Goal: Task Accomplishment & Management: Use online tool/utility

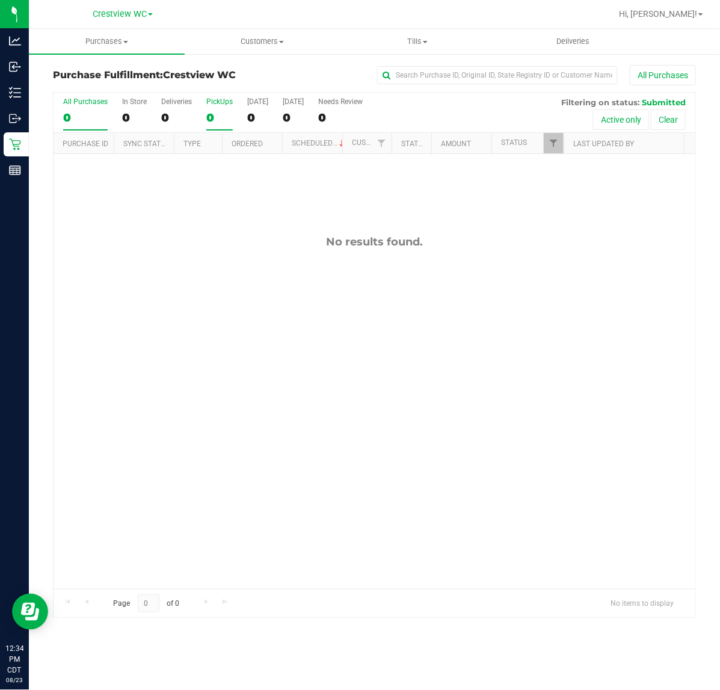
click at [232, 111] on div "0" at bounding box center [219, 118] width 26 height 14
click at [0, 0] on input "PickUps 0" at bounding box center [0, 0] width 0 height 0
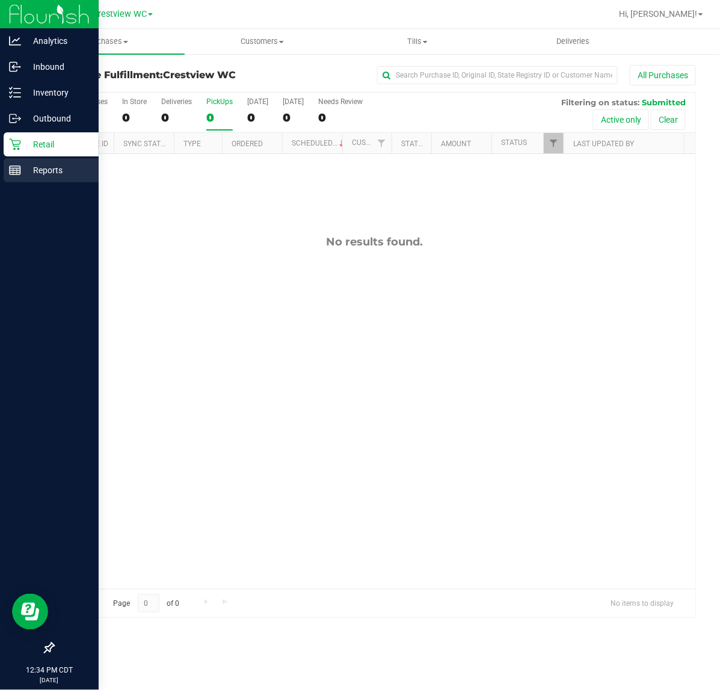
click at [26, 170] on p "Reports" at bounding box center [57, 170] width 72 height 14
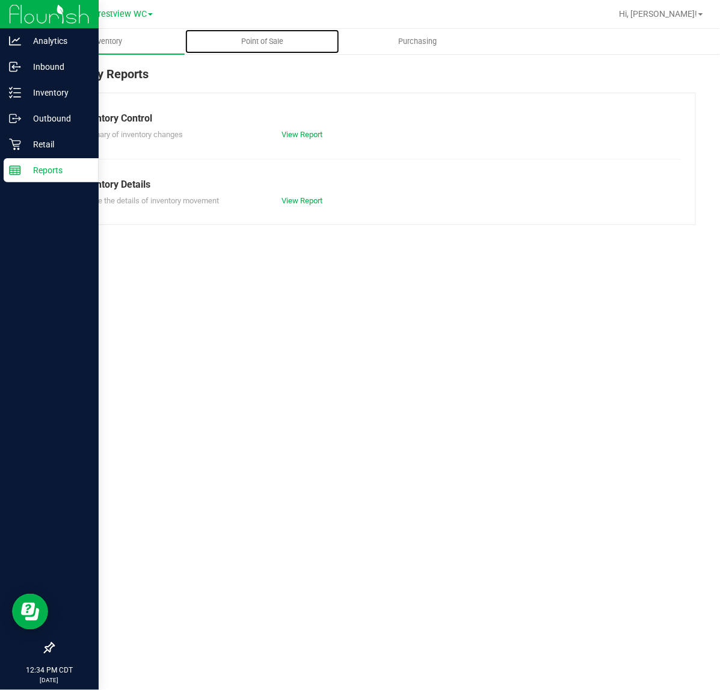
click at [275, 37] on span "Point of Sale" at bounding box center [262, 41] width 75 height 11
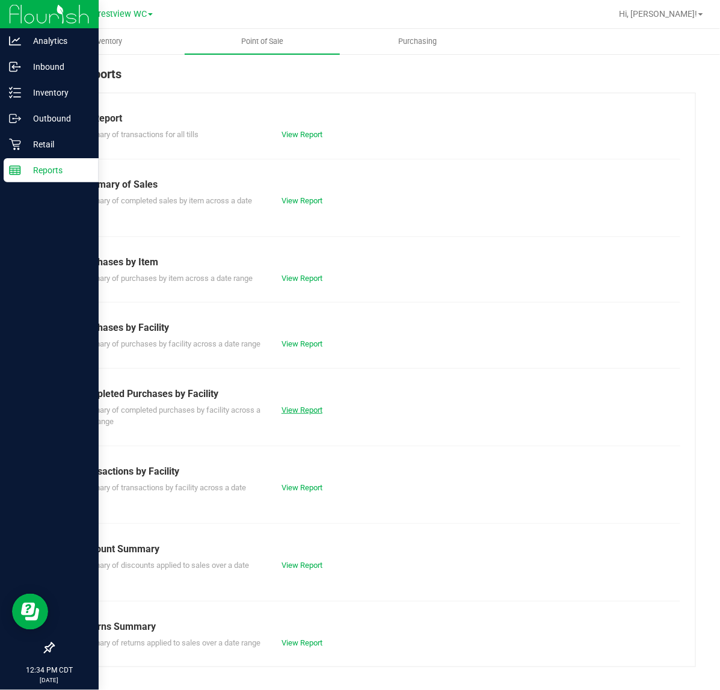
click at [287, 414] on link "View Report" at bounding box center [301, 409] width 41 height 9
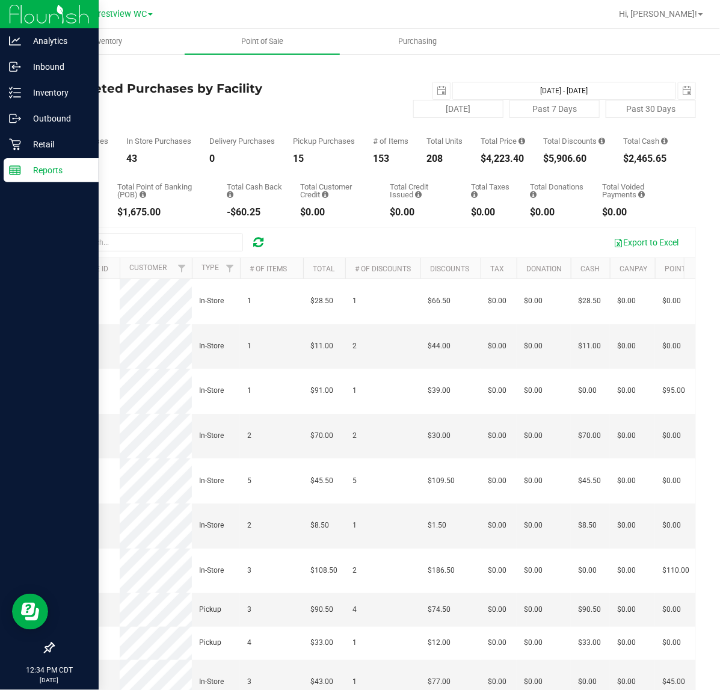
drag, startPoint x: 456, startPoint y: 171, endPoint x: 513, endPoint y: 170, distance: 57.1
click at [513, 164] on div "Total Purchases 58 In Store Purchases 43 Delivery Purchases 0 Pickup Purchases …" at bounding box center [374, 141] width 643 height 46
click at [513, 164] on div "$4,223.40" at bounding box center [502, 159] width 44 height 10
drag, startPoint x: 485, startPoint y: 171, endPoint x: 530, endPoint y: 169, distance: 44.6
click at [530, 164] on div "Total Purchases 58 In Store Purchases 43 Delivery Purchases 0 Pickup Purchases …" at bounding box center [374, 141] width 643 height 46
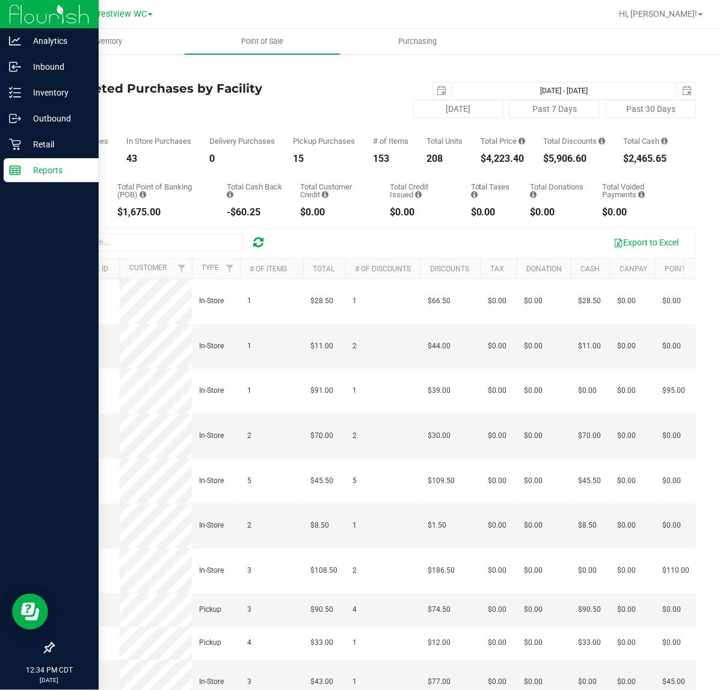
click at [508, 164] on div "$4,223.40" at bounding box center [502, 159] width 44 height 10
drag, startPoint x: 456, startPoint y: 162, endPoint x: 536, endPoint y: 173, distance: 80.6
click at [536, 173] on div "Back Completed Purchases by Facility Report 2025-08-23 Aug 23, 2025 - Aug 23, 2…" at bounding box center [374, 404] width 643 height 678
click at [536, 173] on div "Total CanPay $143.00 Total Point of Banking (POB) $1,675.00 Total Cash Back -$6…" at bounding box center [374, 191] width 643 height 54
click at [15, 168] on line at bounding box center [15, 168] width 11 height 0
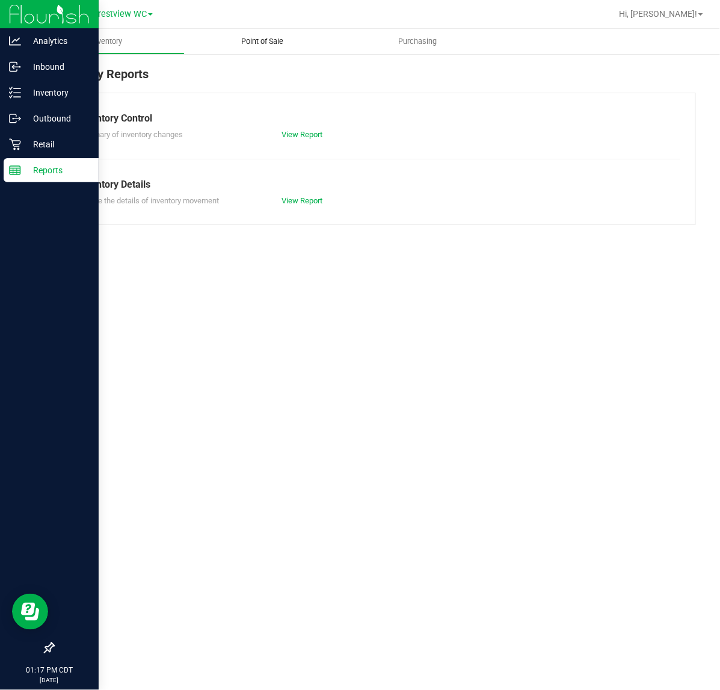
click at [271, 29] on uib-tab-heading "Point of Sale" at bounding box center [263, 41] width 156 height 25
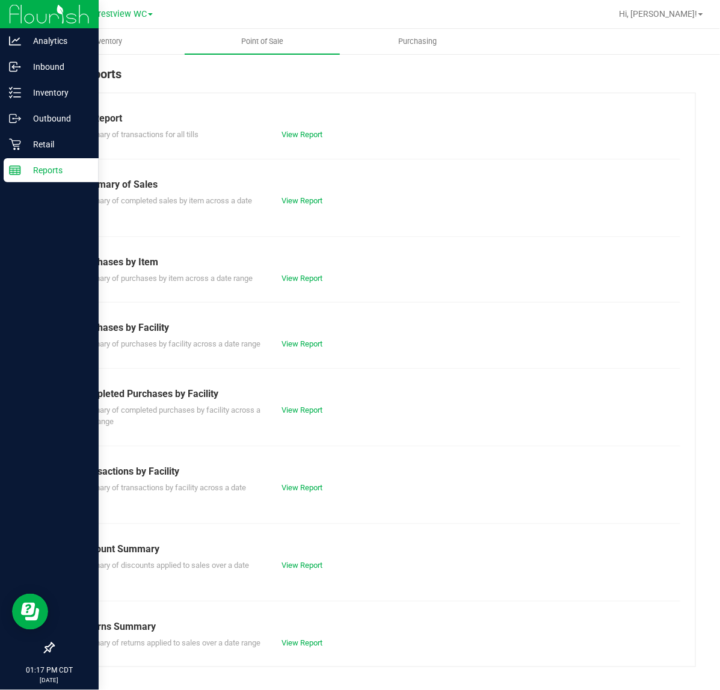
click at [293, 416] on div "View Report" at bounding box center [323, 410] width 102 height 12
click at [293, 414] on link "View Report" at bounding box center [301, 409] width 41 height 9
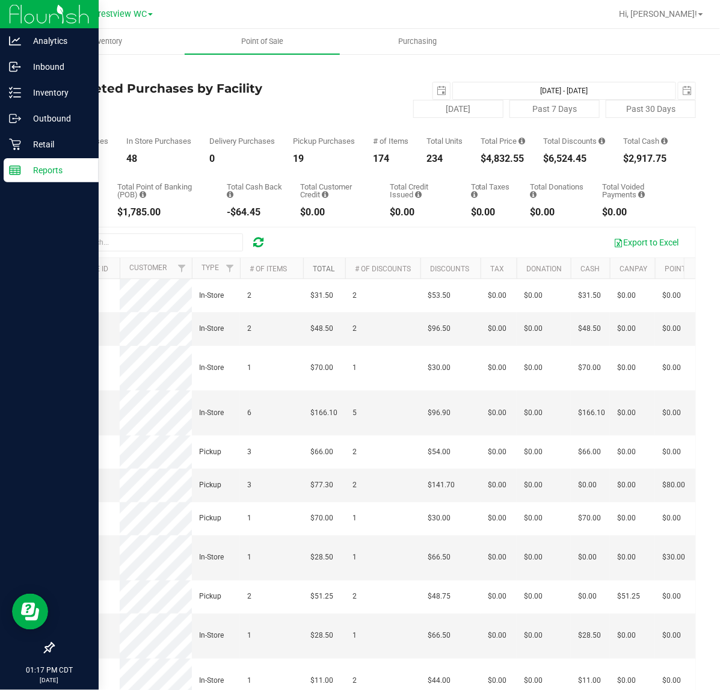
click at [328, 273] on link "Total" at bounding box center [324, 269] width 22 height 8
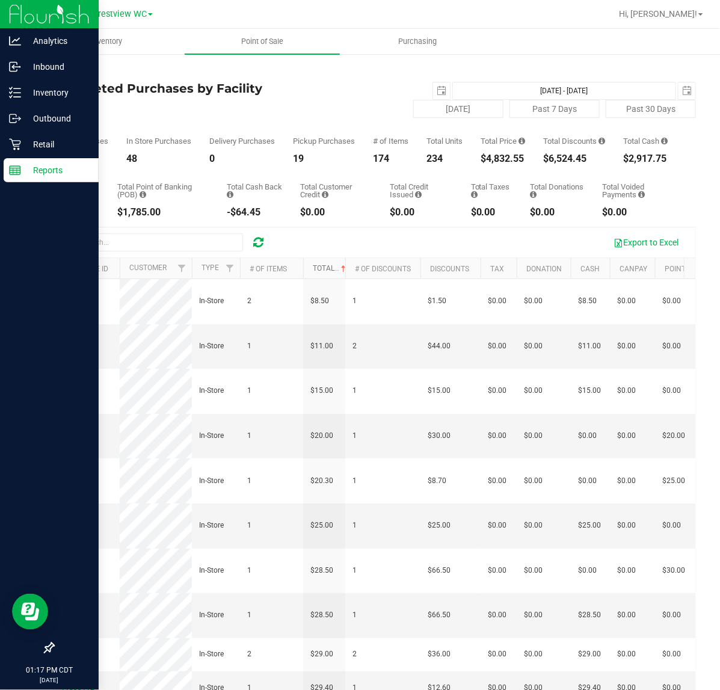
click at [329, 272] on link "Total" at bounding box center [330, 268] width 35 height 8
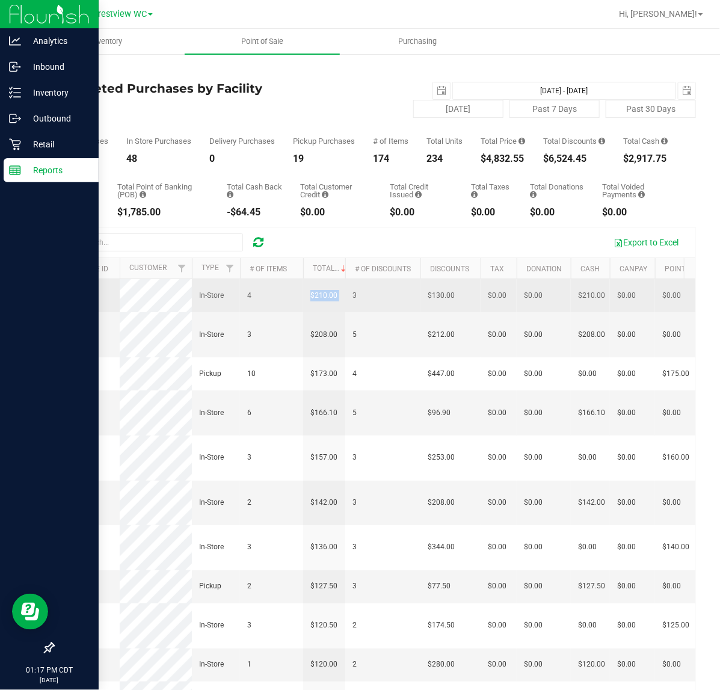
drag, startPoint x: 328, startPoint y: 311, endPoint x: 343, endPoint y: 293, distance: 23.0
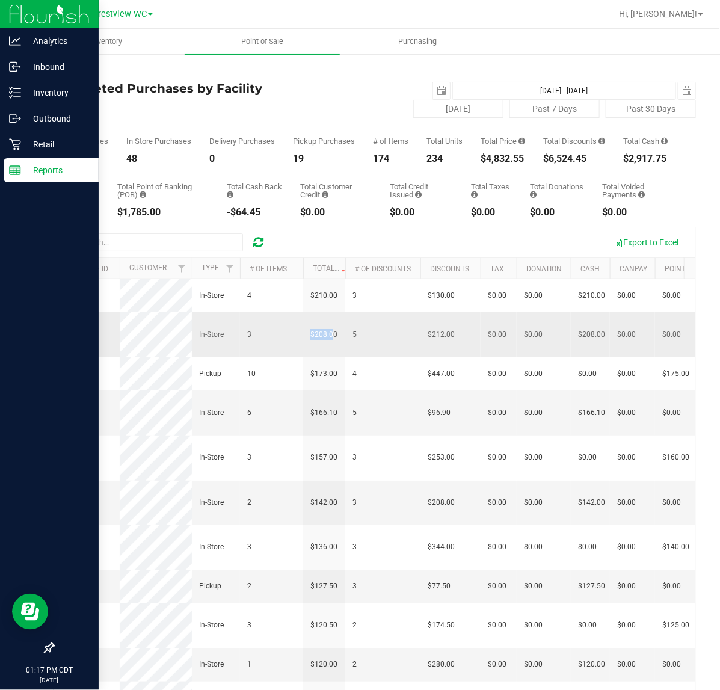
drag, startPoint x: 302, startPoint y: 352, endPoint x: 337, endPoint y: 358, distance: 35.3
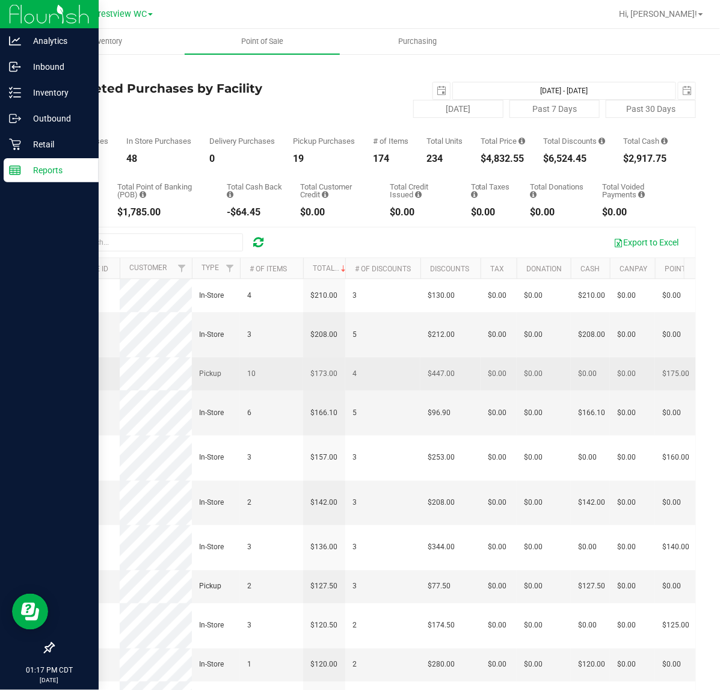
drag, startPoint x: 311, startPoint y: 413, endPoint x: 341, endPoint y: 416, distance: 29.6
click at [341, 390] on td "$173.00" at bounding box center [324, 373] width 42 height 33
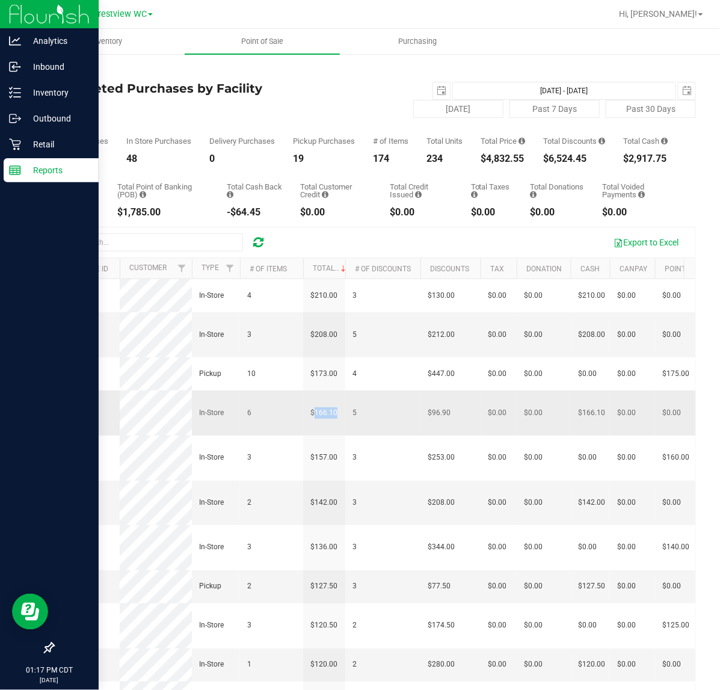
drag, startPoint x: 314, startPoint y: 451, endPoint x: 352, endPoint y: 451, distance: 38.5
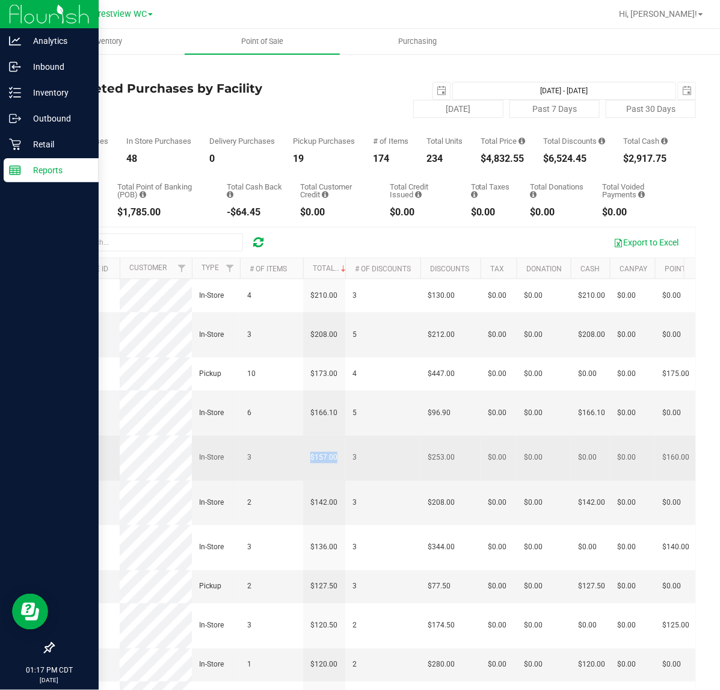
drag, startPoint x: 320, startPoint y: 482, endPoint x: 344, endPoint y: 485, distance: 23.7
click at [343, 480] on td "$157.00" at bounding box center [324, 457] width 42 height 45
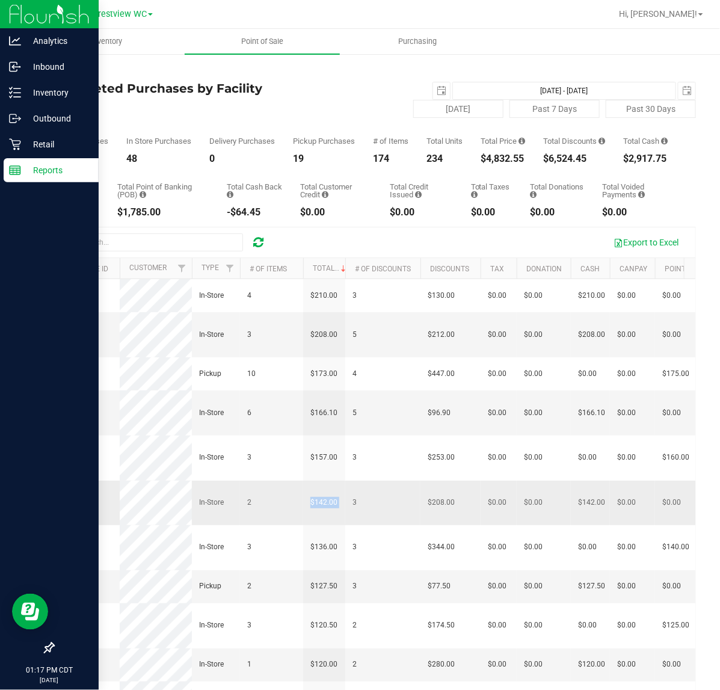
drag, startPoint x: 299, startPoint y: 533, endPoint x: 361, endPoint y: 539, distance: 62.2
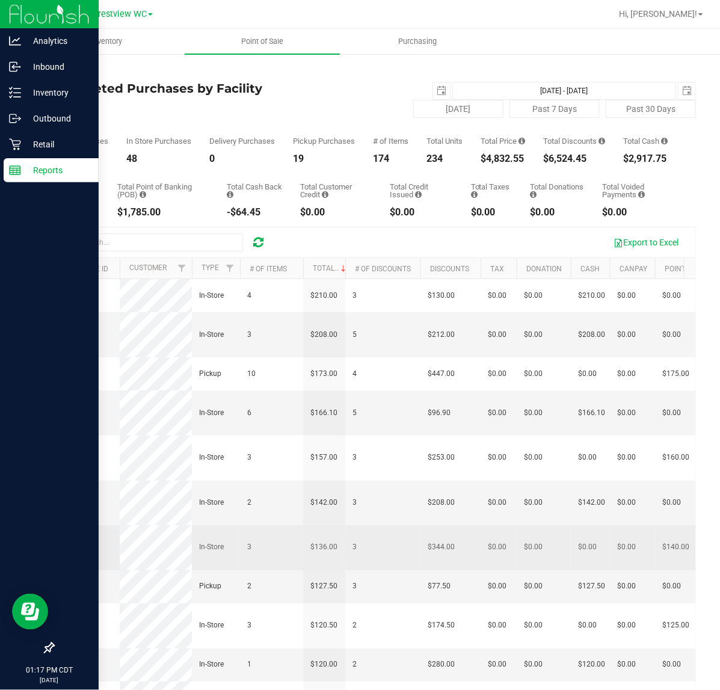
drag, startPoint x: 308, startPoint y: 579, endPoint x: 331, endPoint y: 598, distance: 29.4
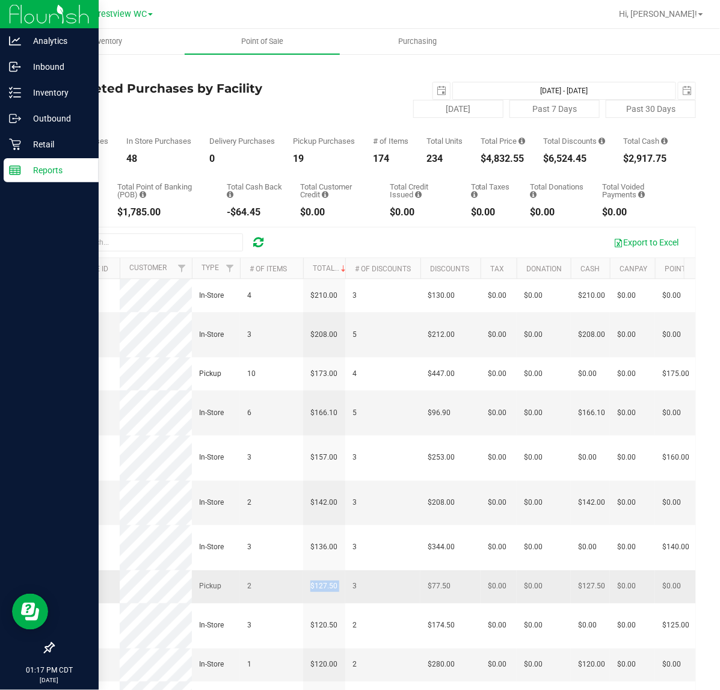
drag, startPoint x: 293, startPoint y: 633, endPoint x: 352, endPoint y: 630, distance: 59.0
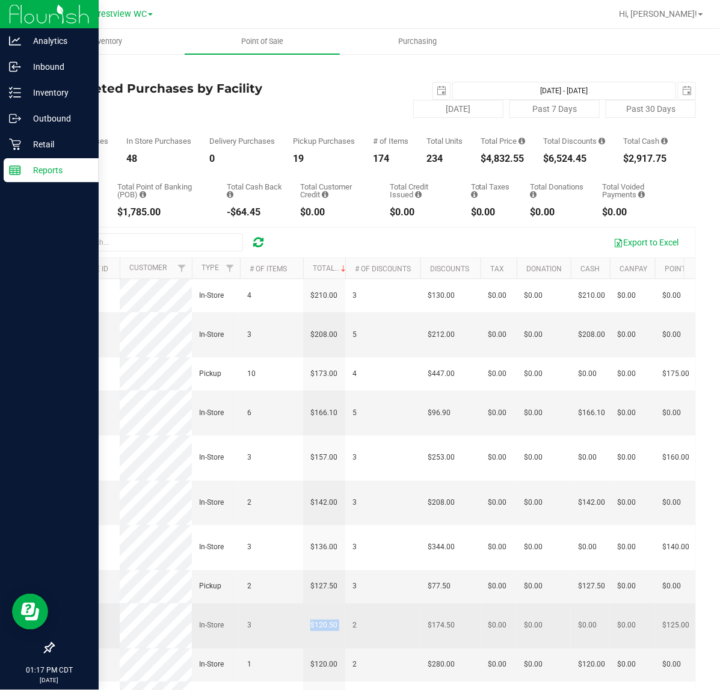
drag, startPoint x: 295, startPoint y: 672, endPoint x: 347, endPoint y: 669, distance: 52.4
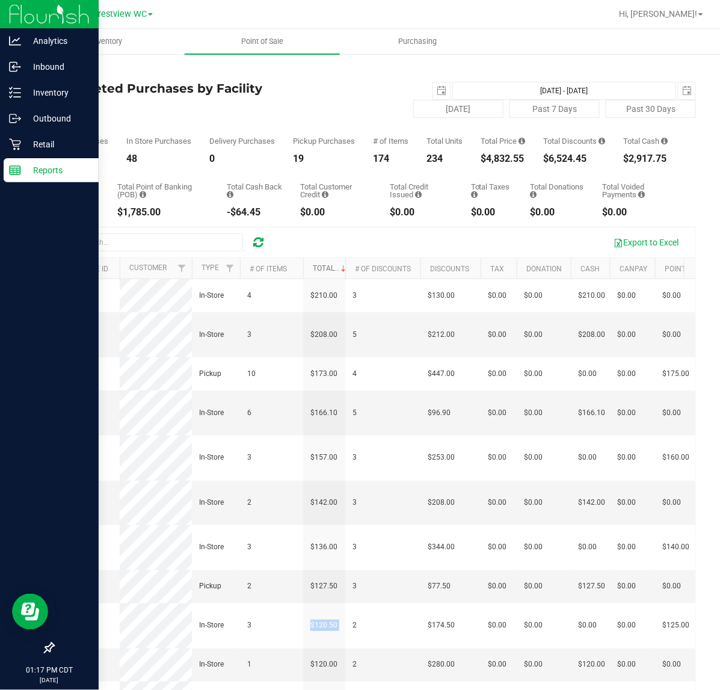
click at [325, 272] on link "Total" at bounding box center [330, 268] width 35 height 8
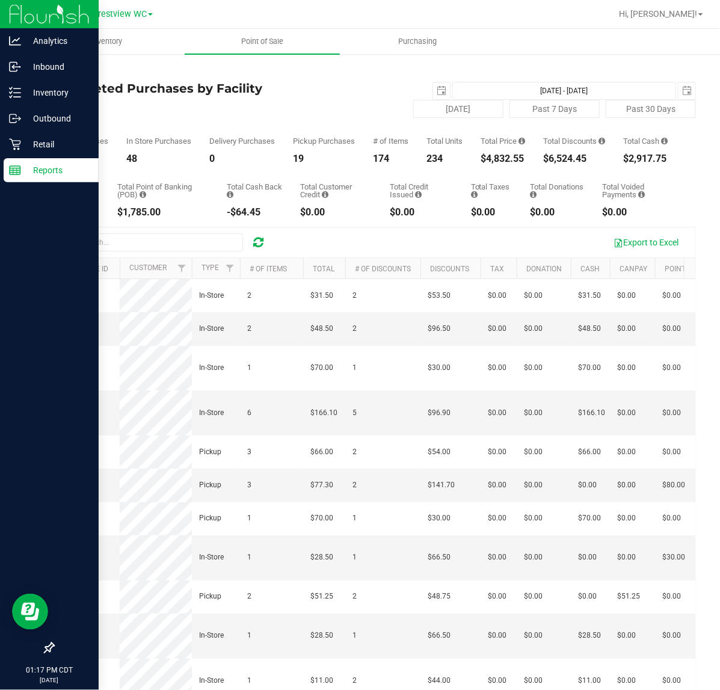
click at [331, 269] on th "Total" at bounding box center [324, 268] width 42 height 21
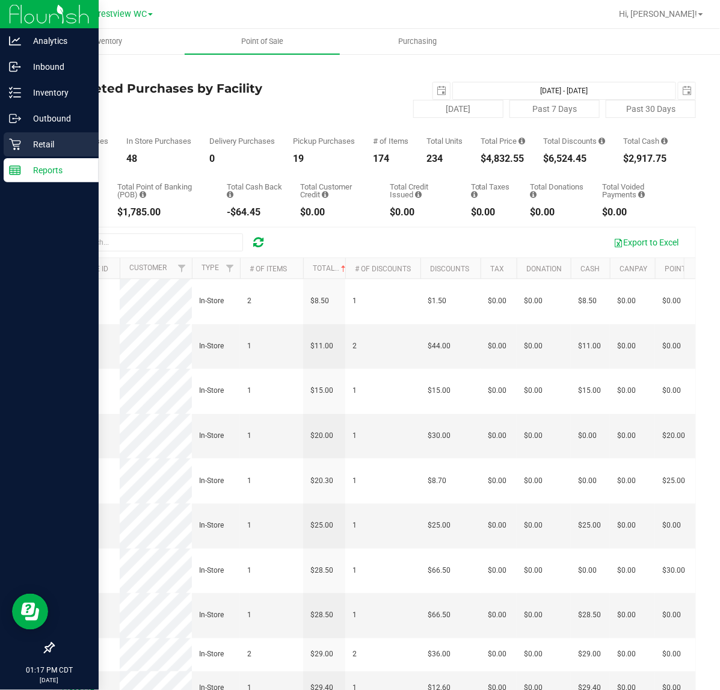
click at [10, 141] on icon at bounding box center [15, 144] width 12 height 12
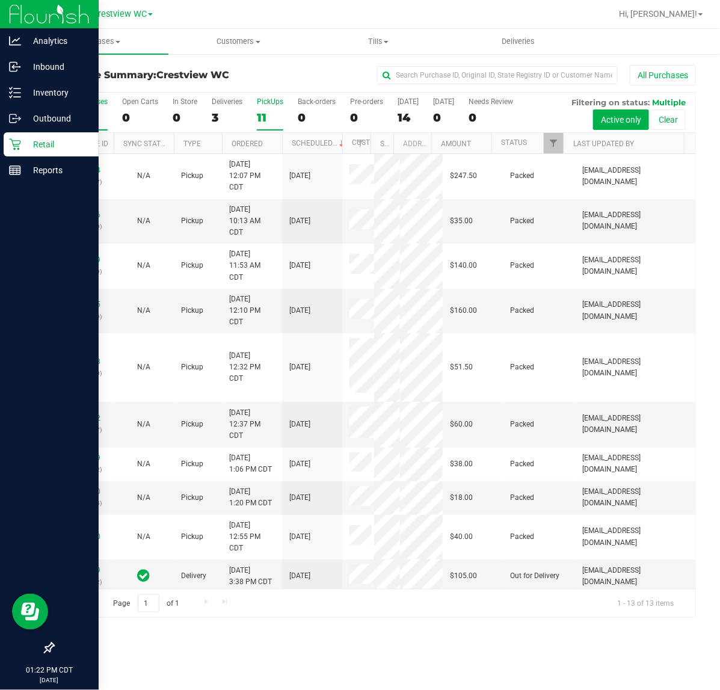
click at [265, 121] on div "11" at bounding box center [270, 118] width 26 height 14
click at [0, 0] on input "PickUps 11" at bounding box center [0, 0] width 0 height 0
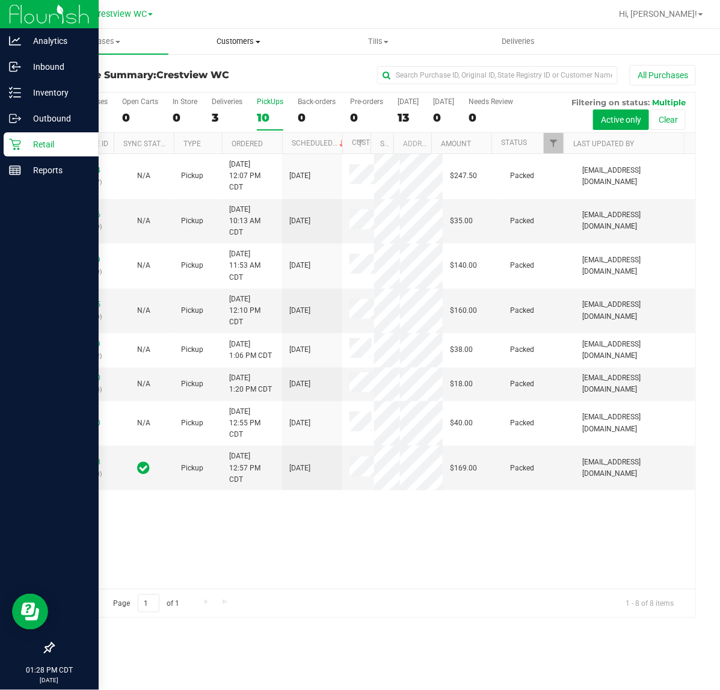
click at [260, 32] on uib-tab-heading "Customers All customers Add a new customer All physicians" at bounding box center [238, 41] width 138 height 24
click at [236, 69] on span "All customers" at bounding box center [211, 72] width 87 height 10
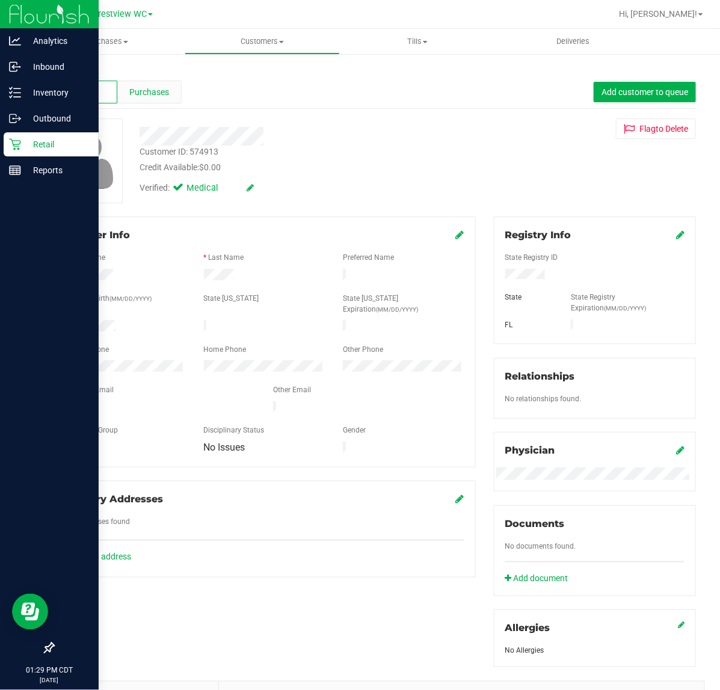
click at [149, 86] on span "Purchases" at bounding box center [149, 92] width 40 height 13
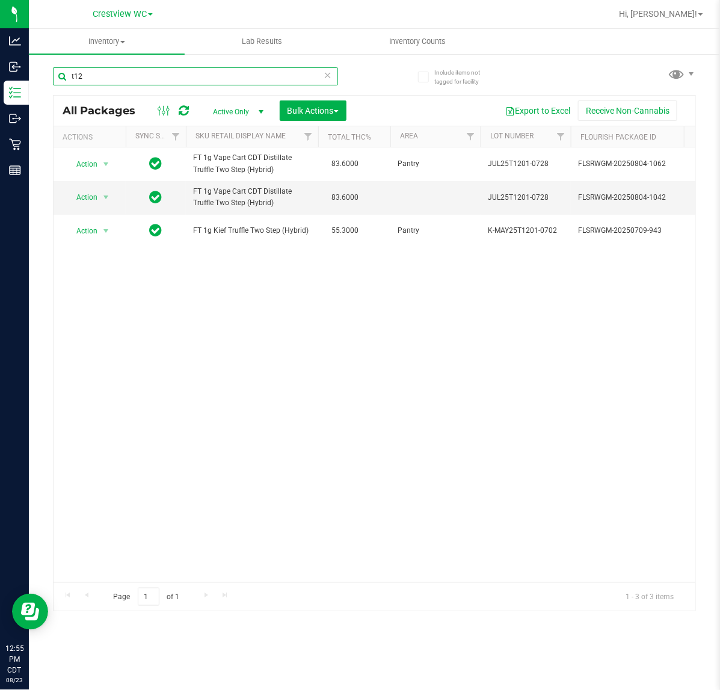
click at [125, 82] on input "t12" at bounding box center [195, 76] width 285 height 18
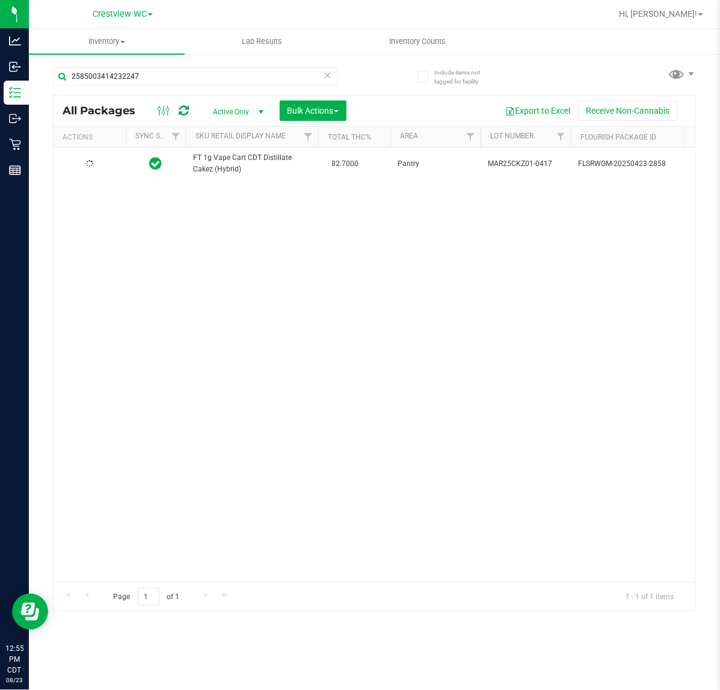
click at [95, 170] on div at bounding box center [90, 163] width 58 height 11
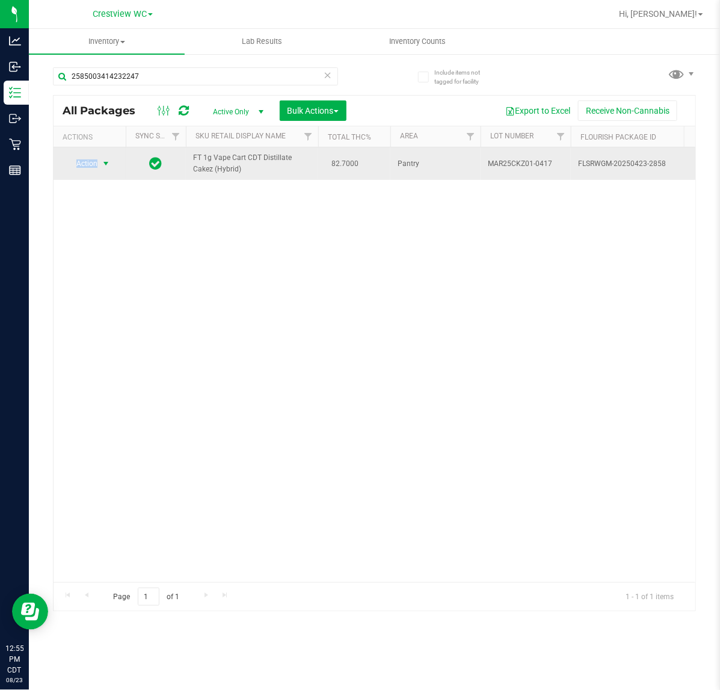
click at [94, 172] on span "Action" at bounding box center [82, 163] width 32 height 17
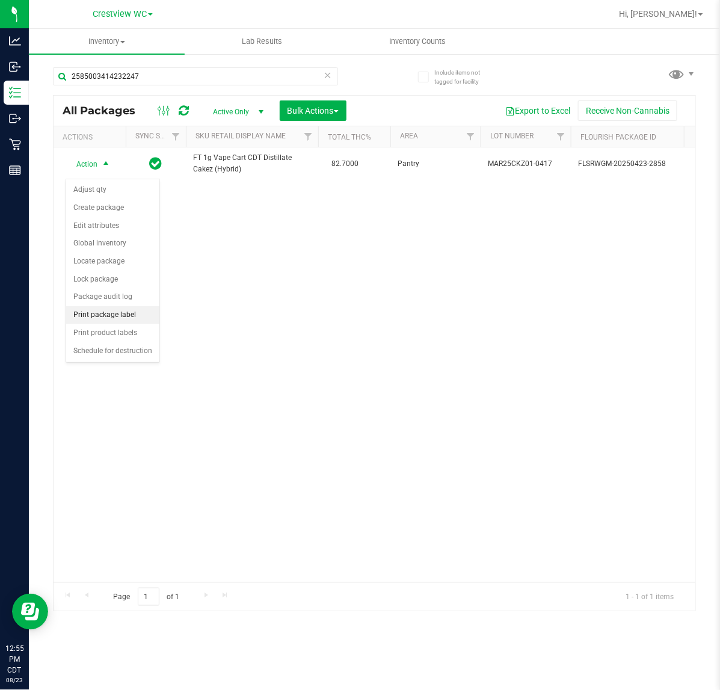
click at [92, 319] on li "Print package label" at bounding box center [112, 315] width 93 height 18
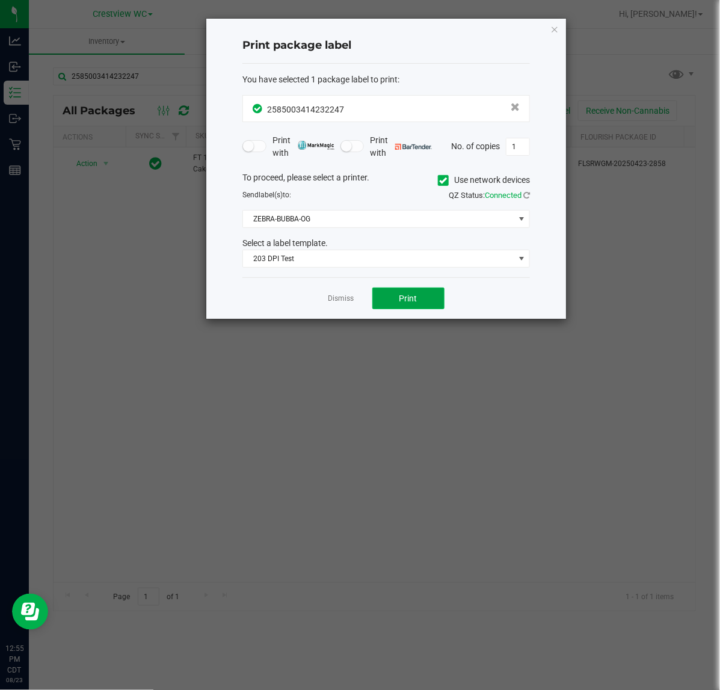
click at [379, 293] on button "Print" at bounding box center [408, 298] width 72 height 22
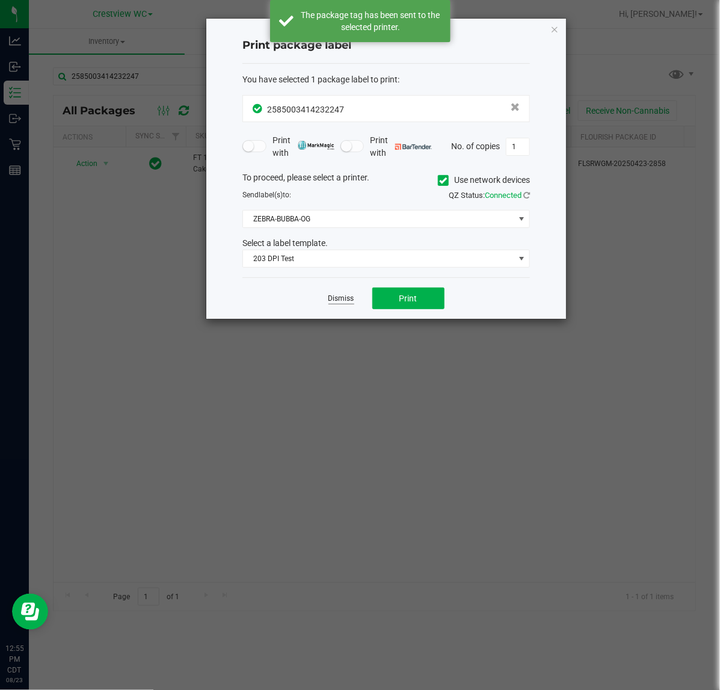
click at [340, 302] on link "Dismiss" at bounding box center [341, 298] width 26 height 10
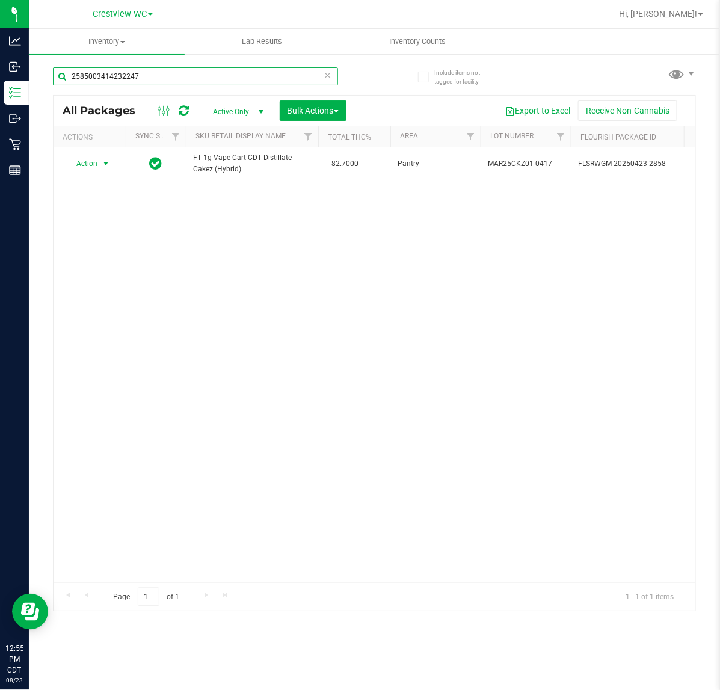
click at [185, 75] on input "2585003414232247" at bounding box center [195, 76] width 285 height 18
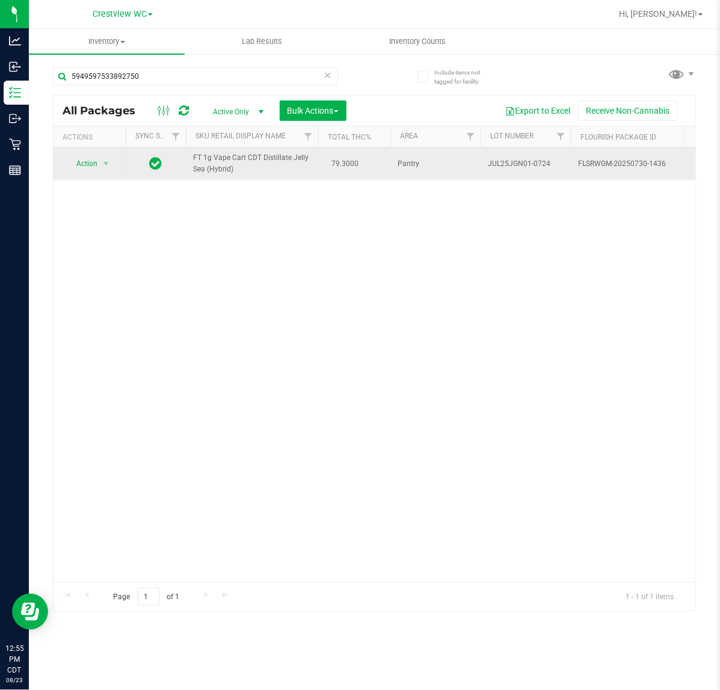
click at [107, 158] on td "Action Action Adjust qty Create package Edit attributes Global inventory Locate…" at bounding box center [90, 163] width 72 height 32
click at [106, 166] on span "select" at bounding box center [106, 164] width 10 height 10
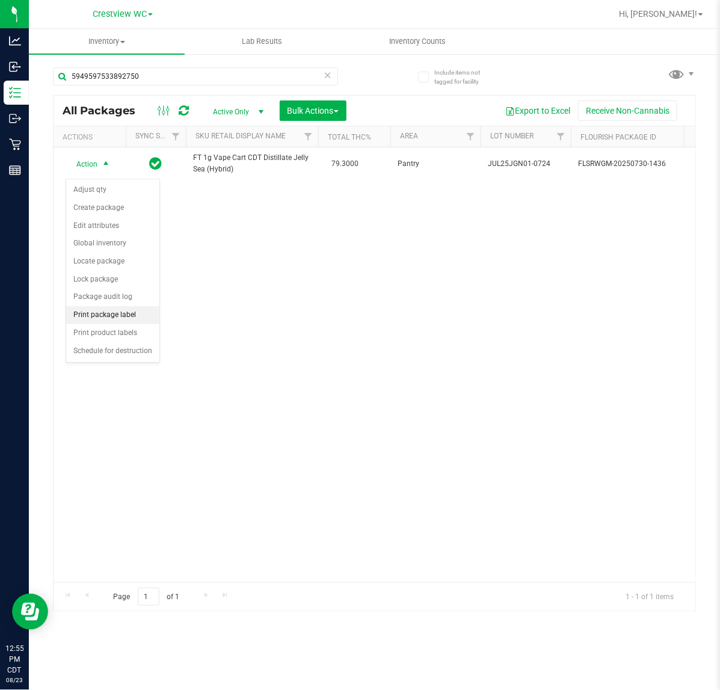
click at [115, 317] on li "Print package label" at bounding box center [112, 315] width 93 height 18
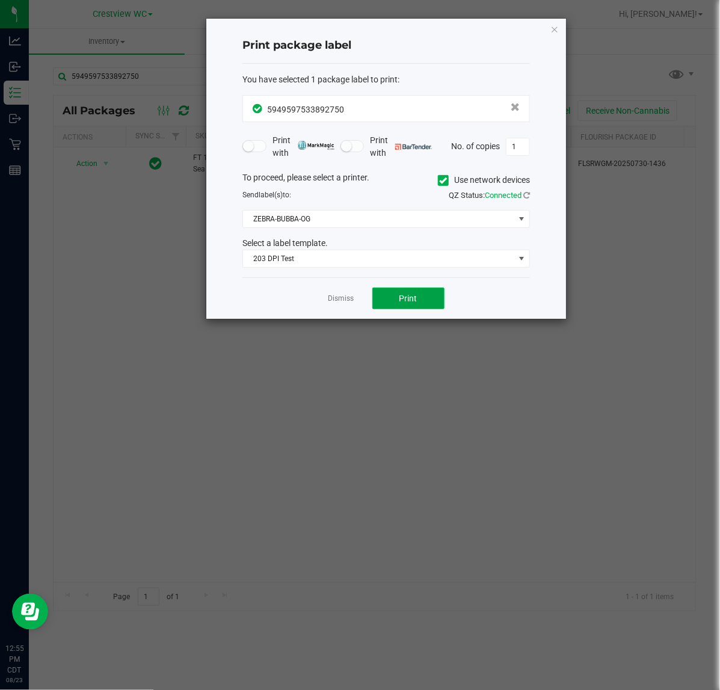
click at [397, 299] on button "Print" at bounding box center [408, 298] width 72 height 22
click at [334, 304] on link "Dismiss" at bounding box center [341, 298] width 26 height 10
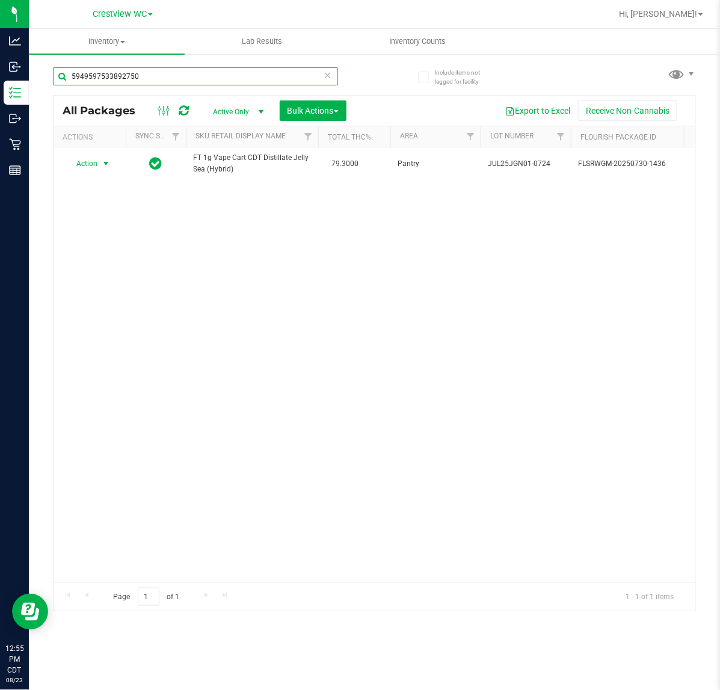
click at [189, 83] on input "5949597533892750" at bounding box center [195, 76] width 285 height 18
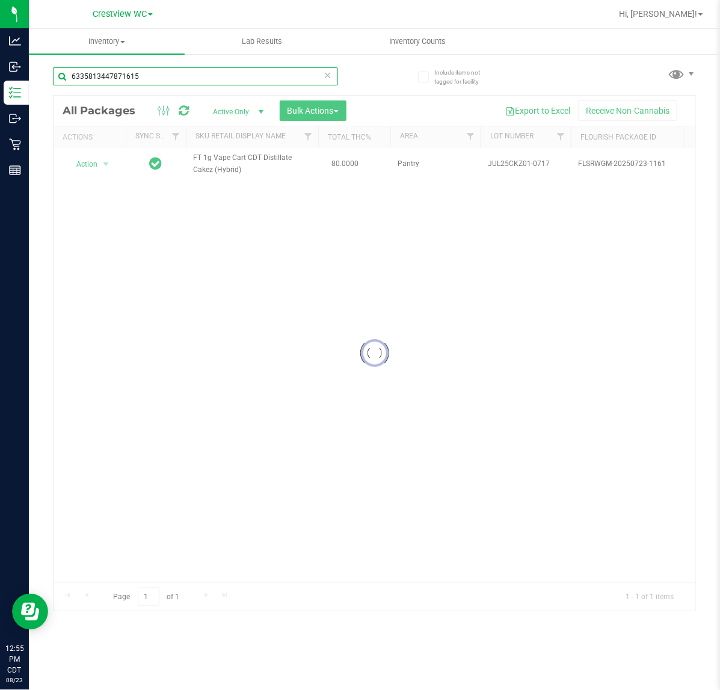
type input "6335813447871615"
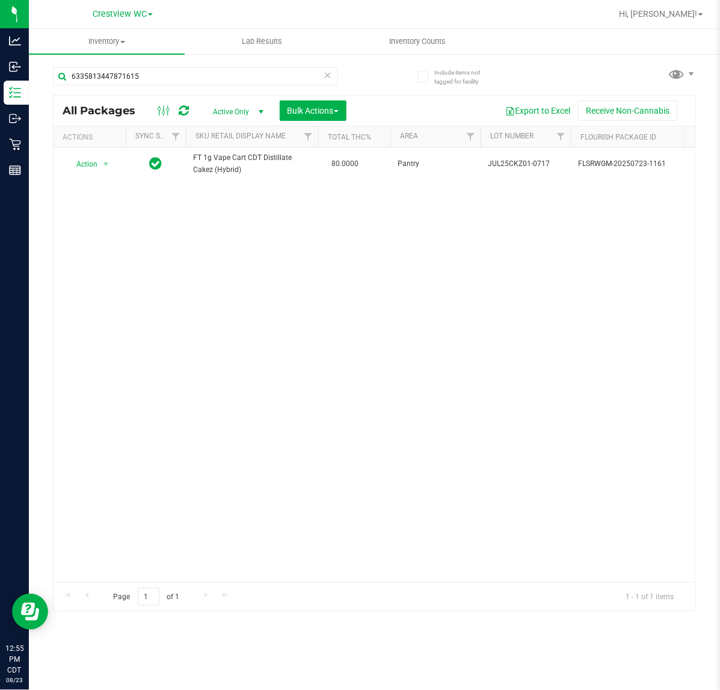
click at [91, 176] on td "Action Action Edit attributes Global inventory Locate package Package audit log…" at bounding box center [90, 163] width 72 height 33
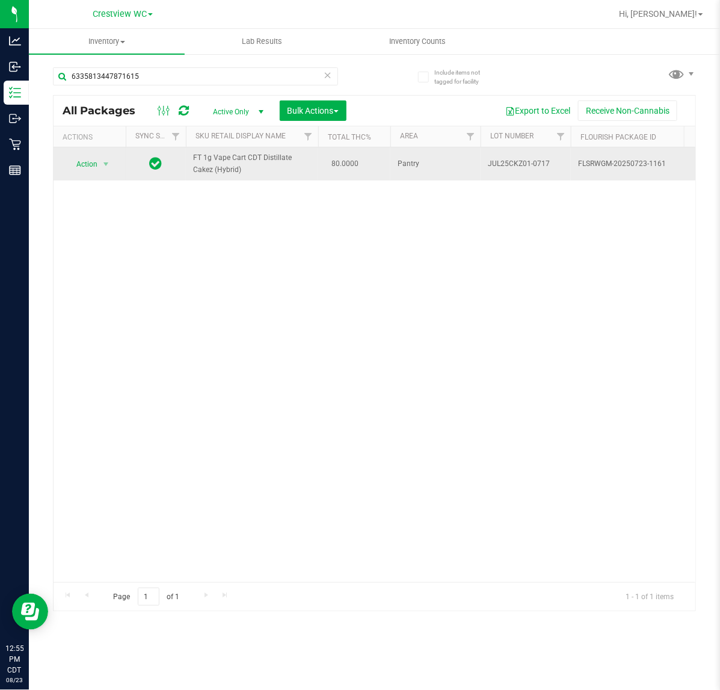
click at [88, 173] on span "Action" at bounding box center [82, 164] width 32 height 17
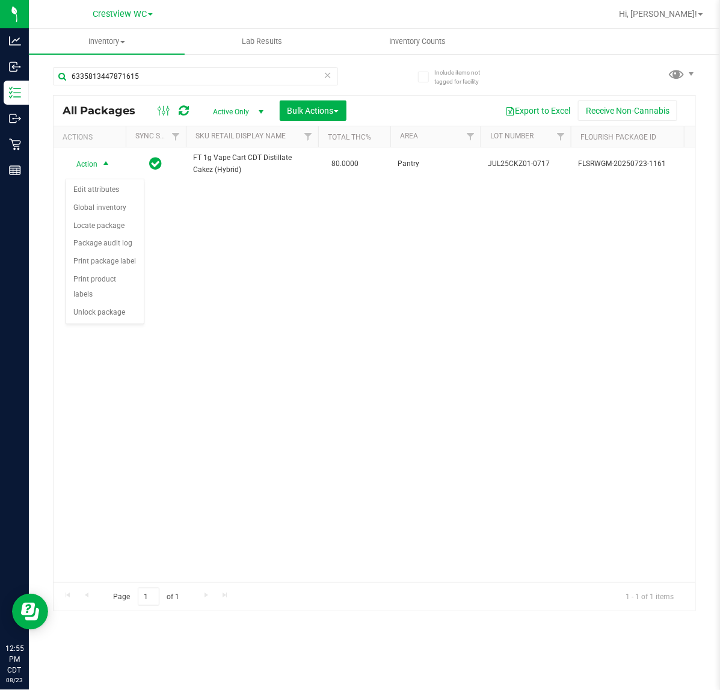
click at [103, 311] on div "Action Edit attributes Global inventory Locate package Package audit log Print …" at bounding box center [105, 252] width 79 height 146
click at [103, 304] on li "Unlock package" at bounding box center [105, 313] width 78 height 18
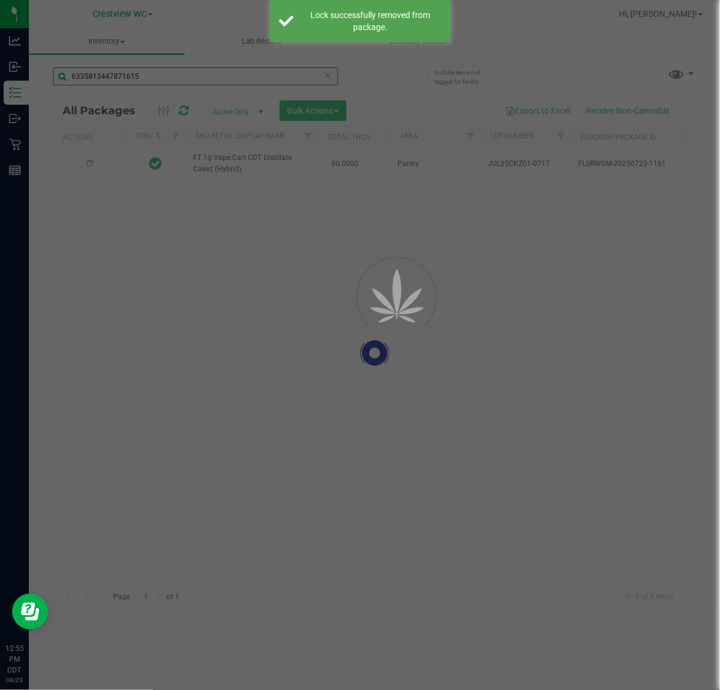
click at [157, 72] on div "Inventory All packages All inventory Waste log Create inventory Lab Results Inv…" at bounding box center [374, 359] width 691 height 661
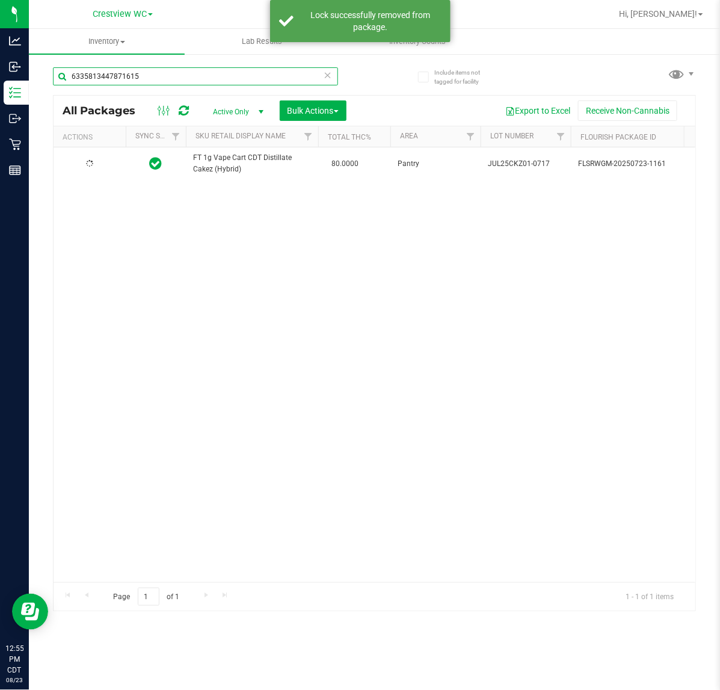
click at [157, 72] on input "6335813447871615" at bounding box center [195, 76] width 285 height 18
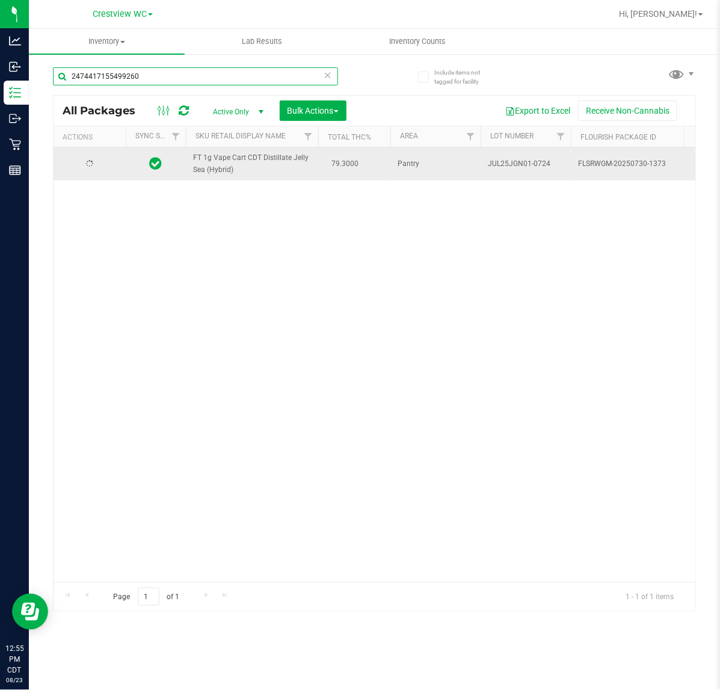
type input "2474417155499260"
click at [97, 164] on span "Action" at bounding box center [82, 164] width 32 height 17
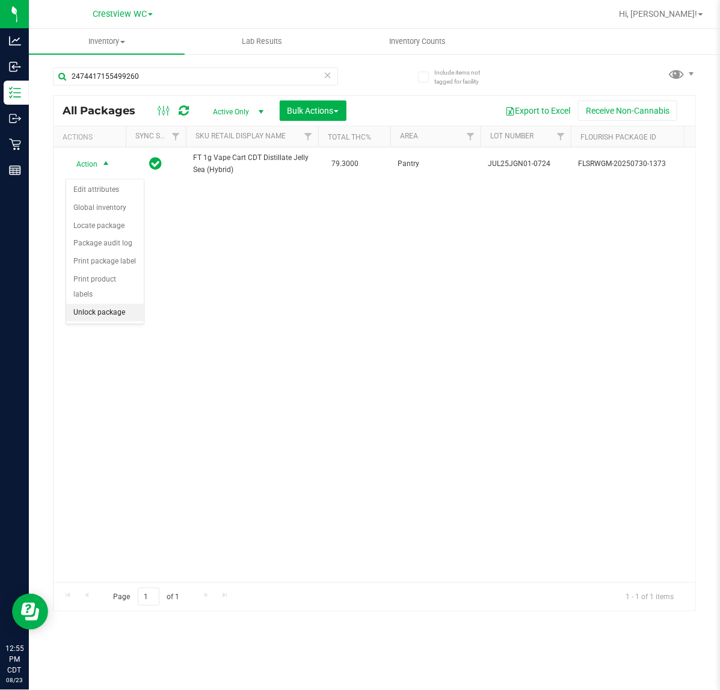
click at [103, 304] on li "Unlock package" at bounding box center [105, 313] width 78 height 18
